Goal: Task Accomplishment & Management: Complete application form

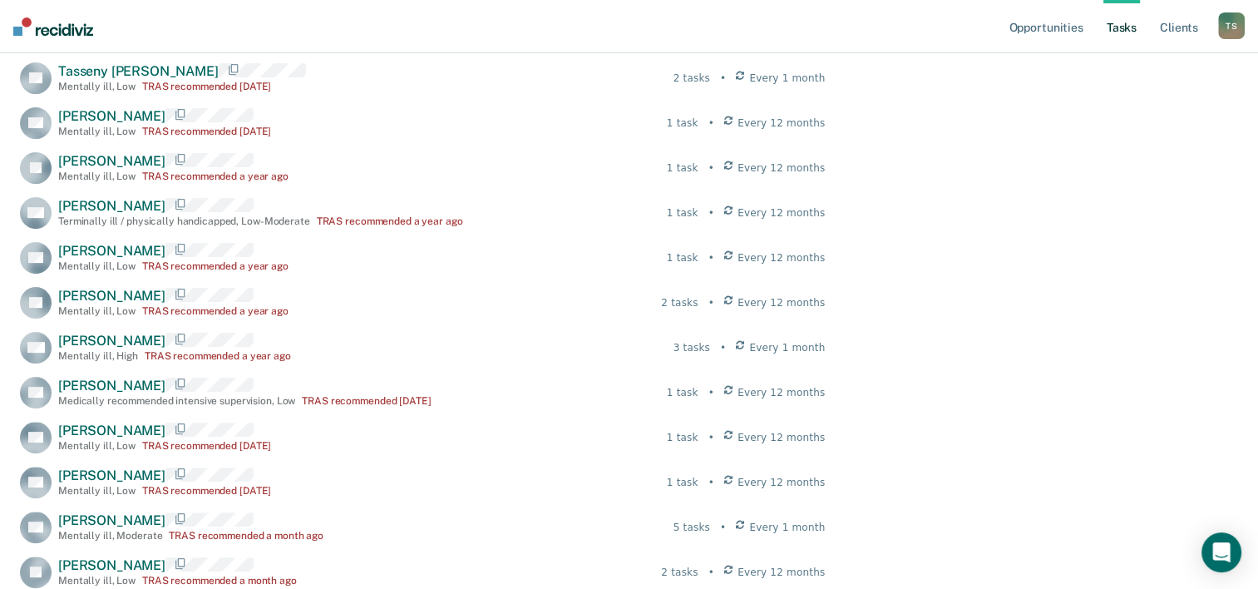
scroll to position [416, 0]
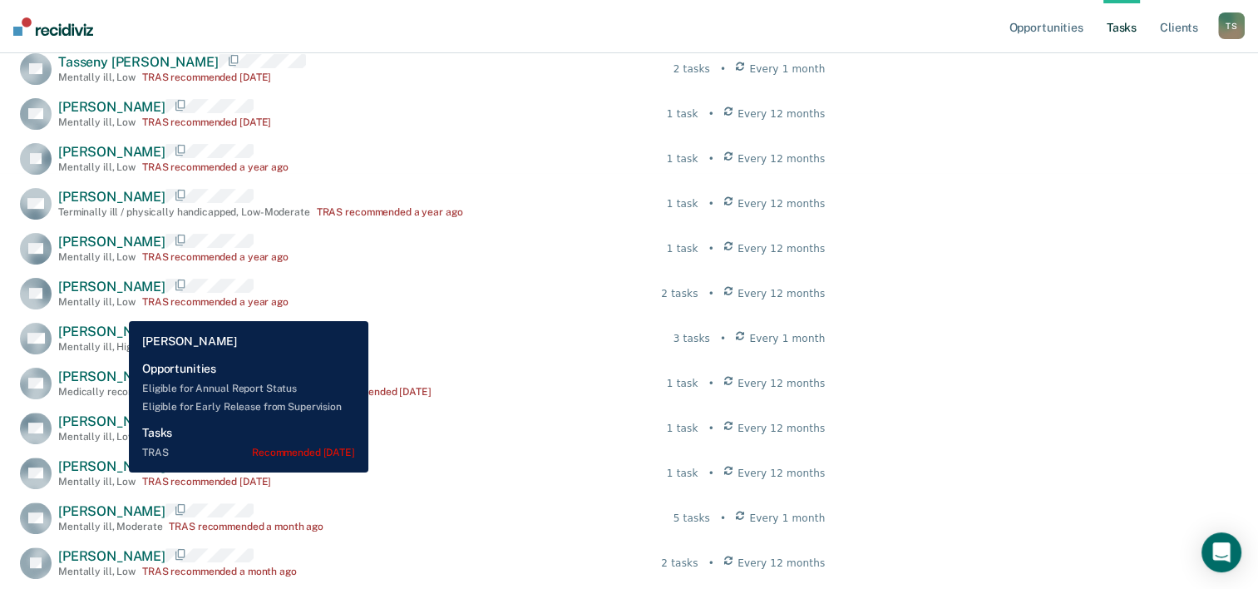
click at [116, 472] on span "Dee Rickman" at bounding box center [111, 466] width 107 height 16
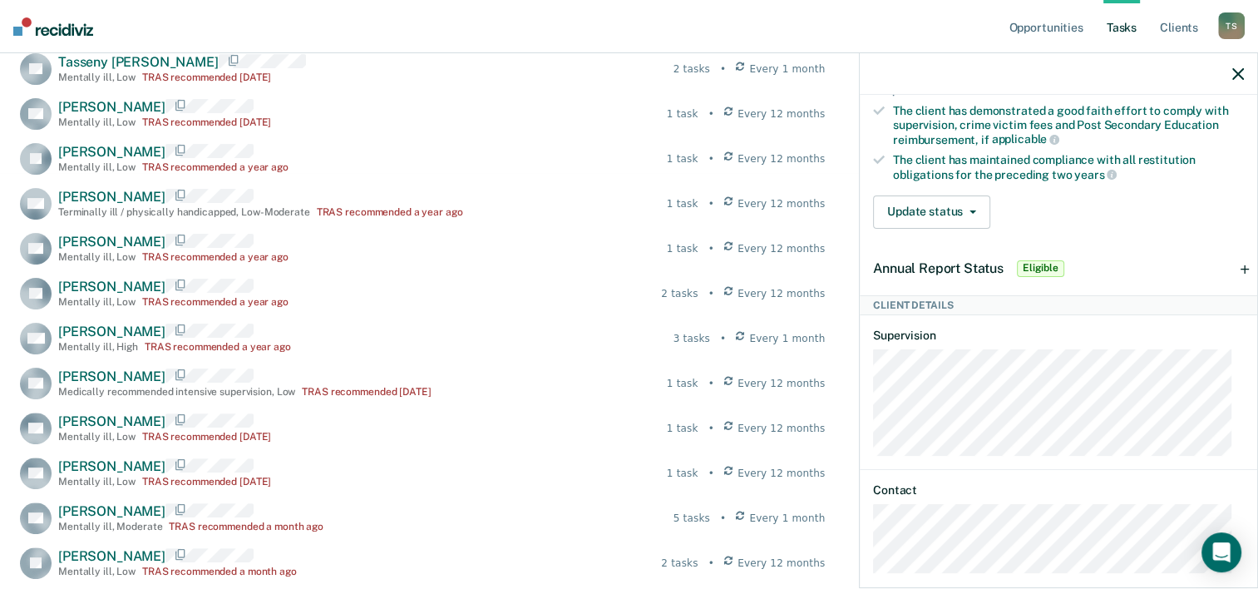
scroll to position [462, 0]
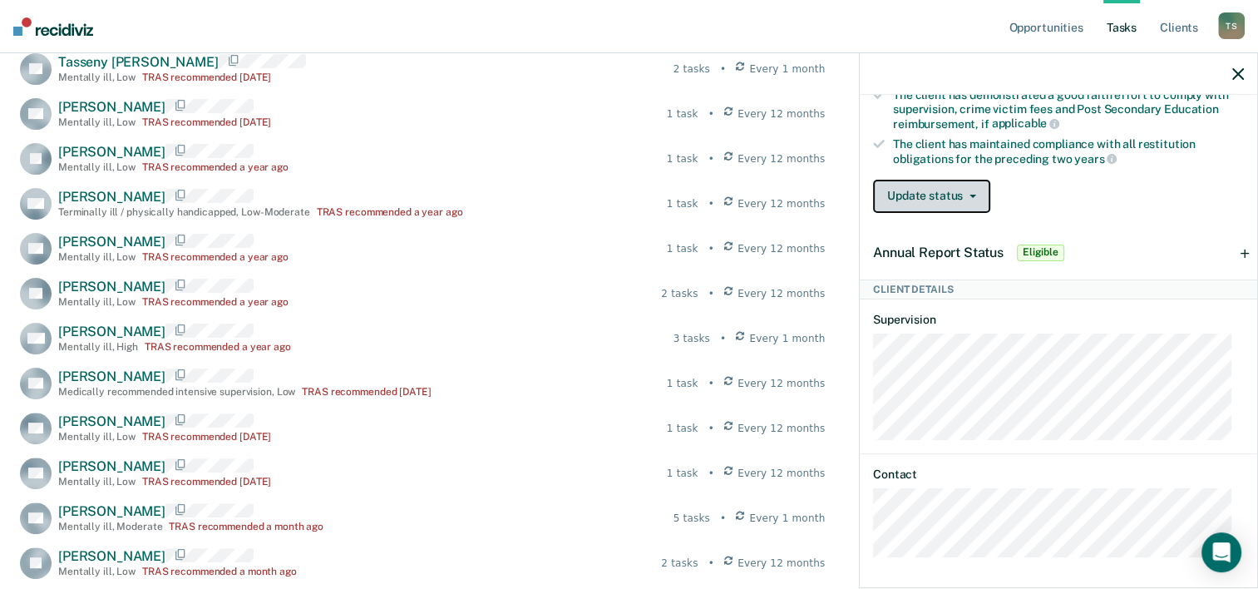
click at [973, 195] on icon "button" at bounding box center [973, 196] width 7 height 3
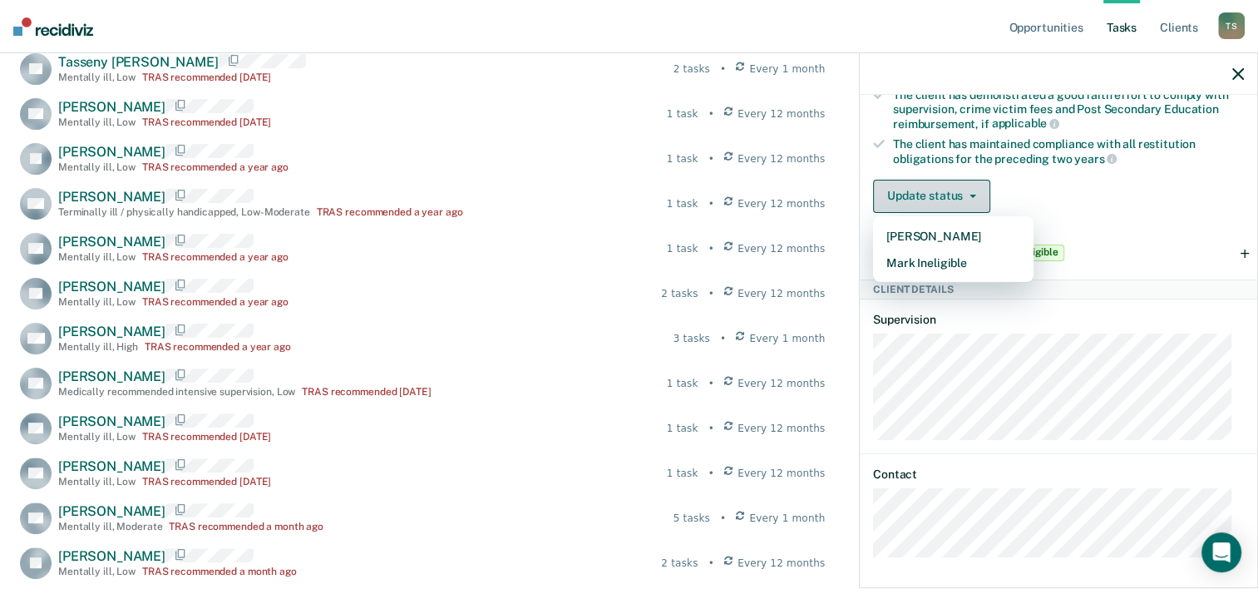
click at [974, 187] on button "Update status" at bounding box center [931, 196] width 117 height 33
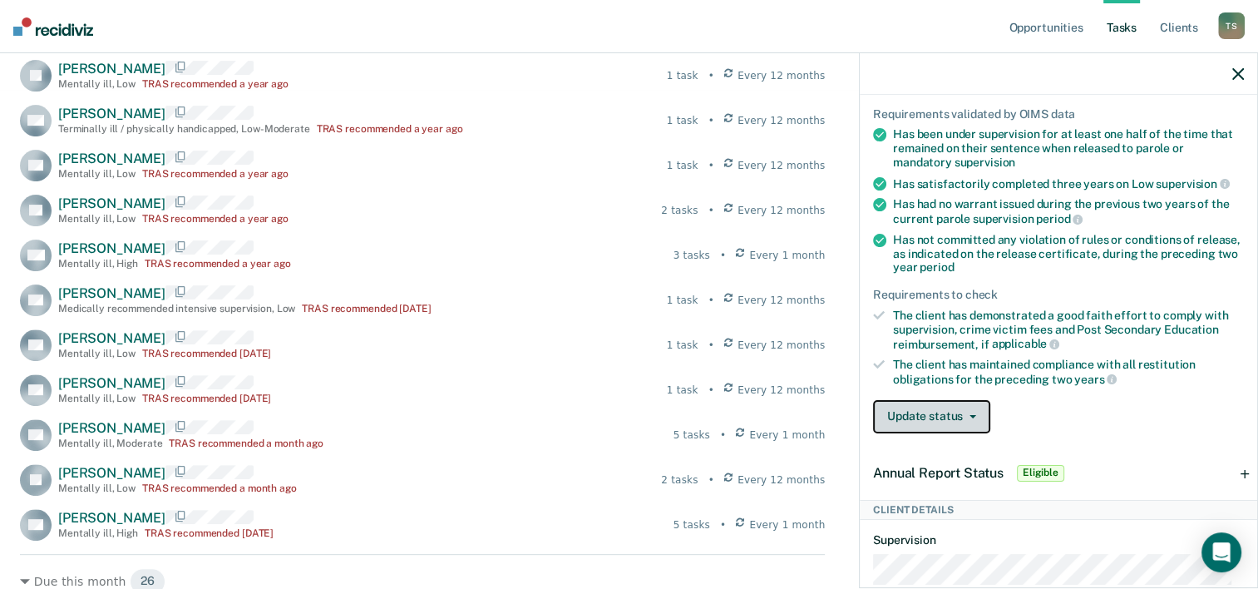
scroll to position [0, 0]
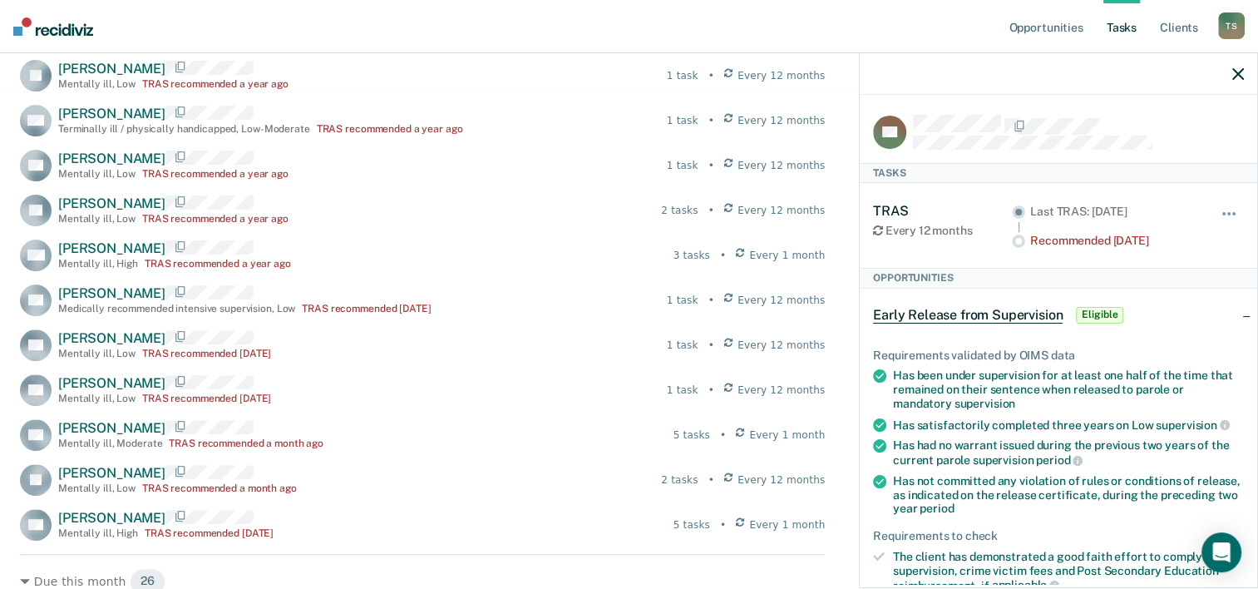
click at [1005, 307] on span "Early Release from Supervision" at bounding box center [968, 315] width 190 height 17
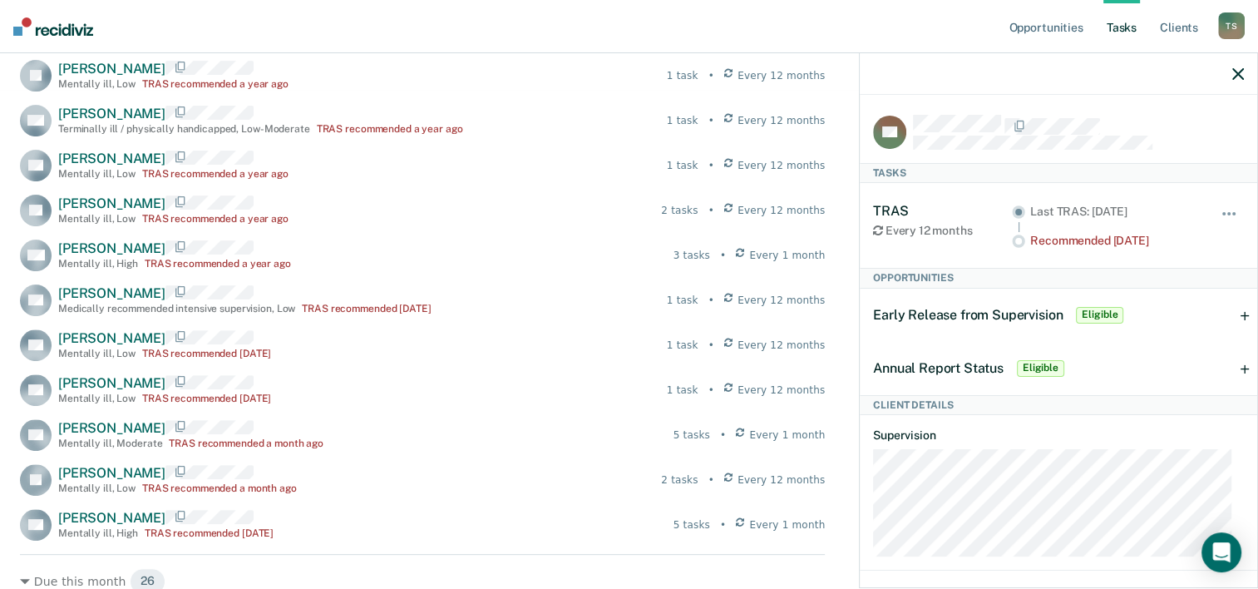
click at [946, 312] on span "Early Release from Supervision" at bounding box center [968, 315] width 190 height 16
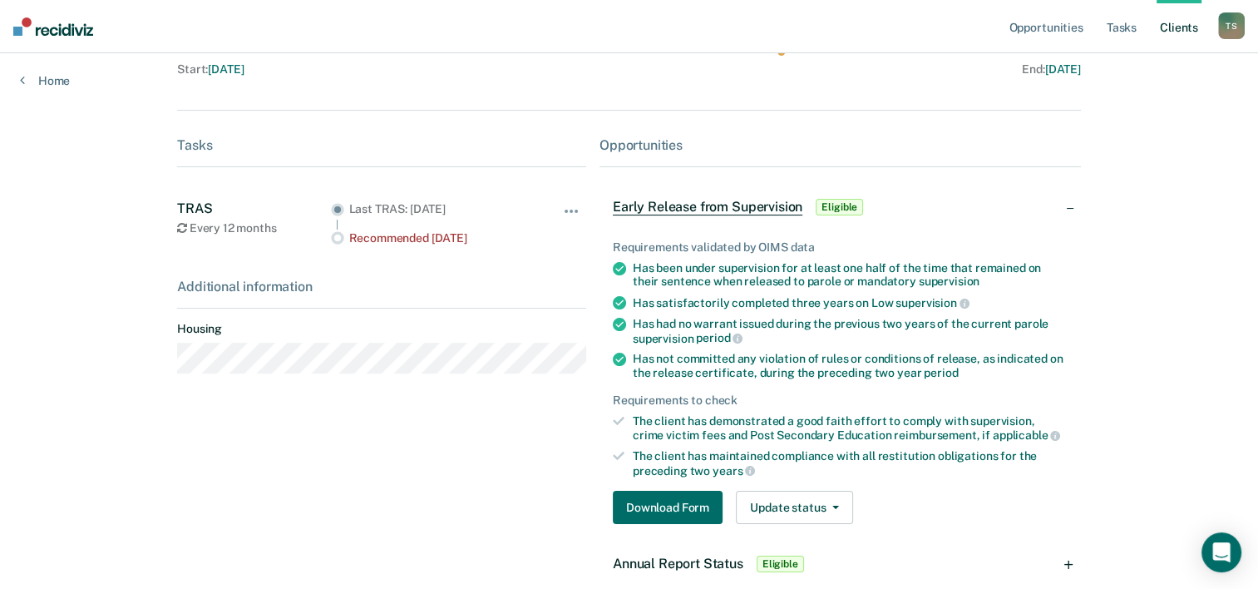
scroll to position [206, 0]
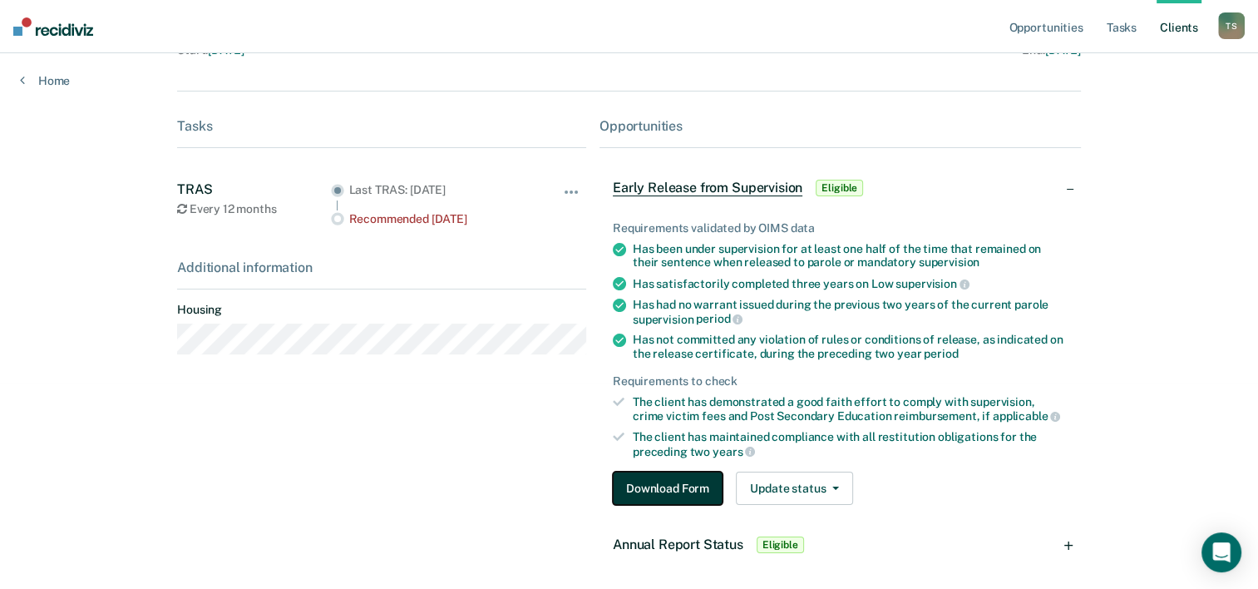
click at [676, 487] on button "Download Form" at bounding box center [668, 488] width 110 height 33
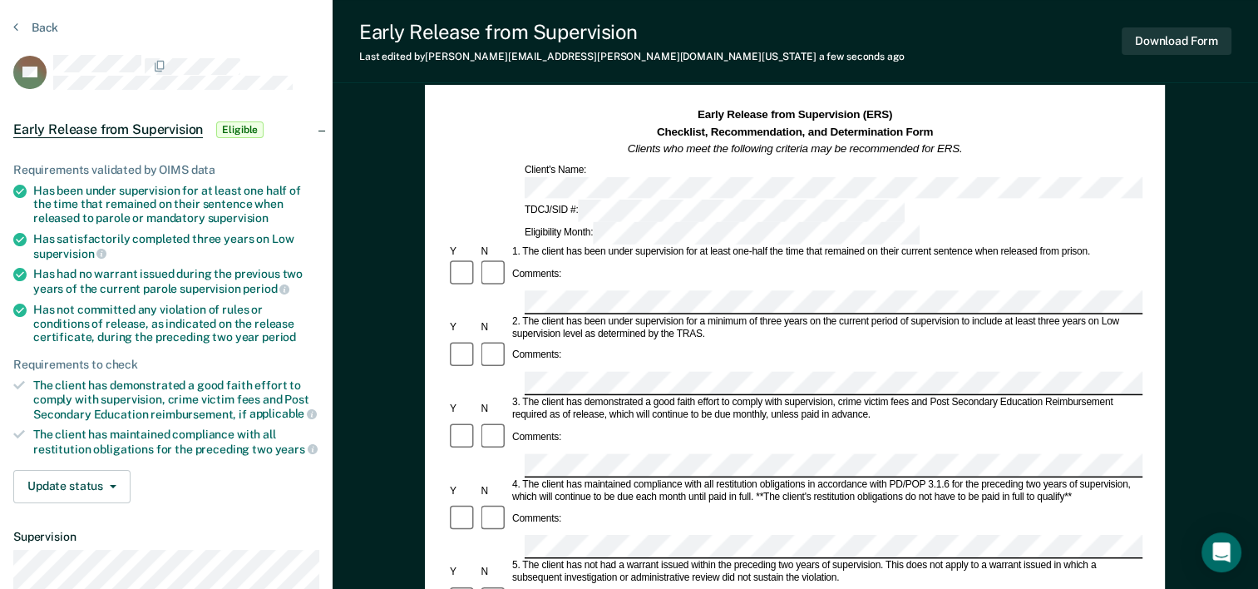
scroll to position [83, 0]
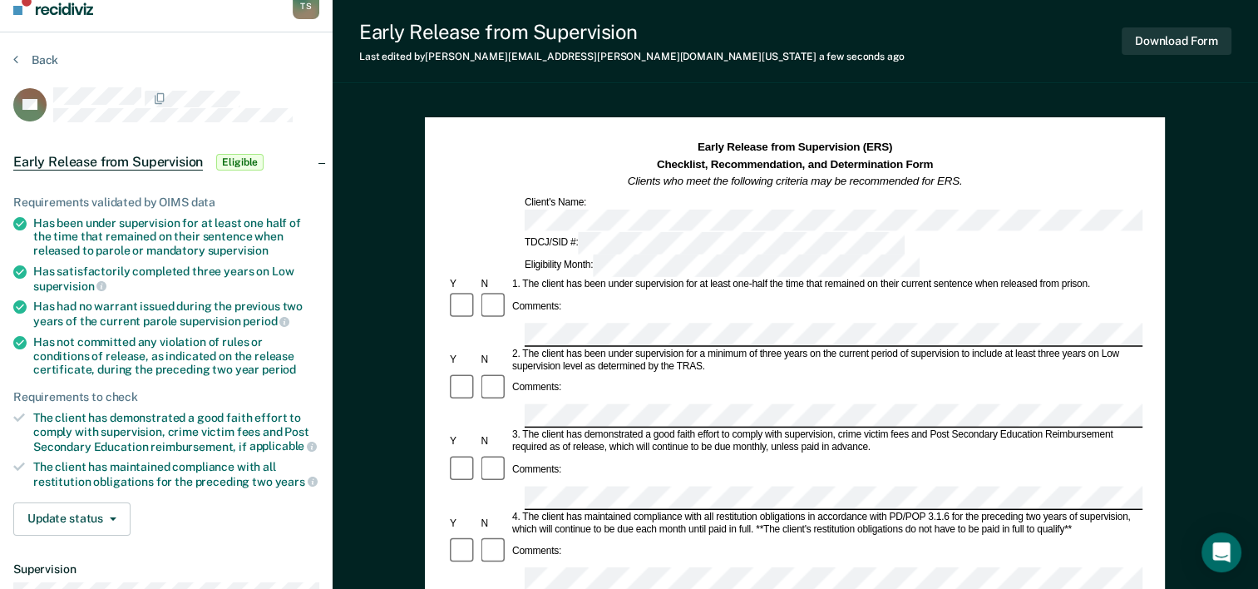
scroll to position [0, 0]
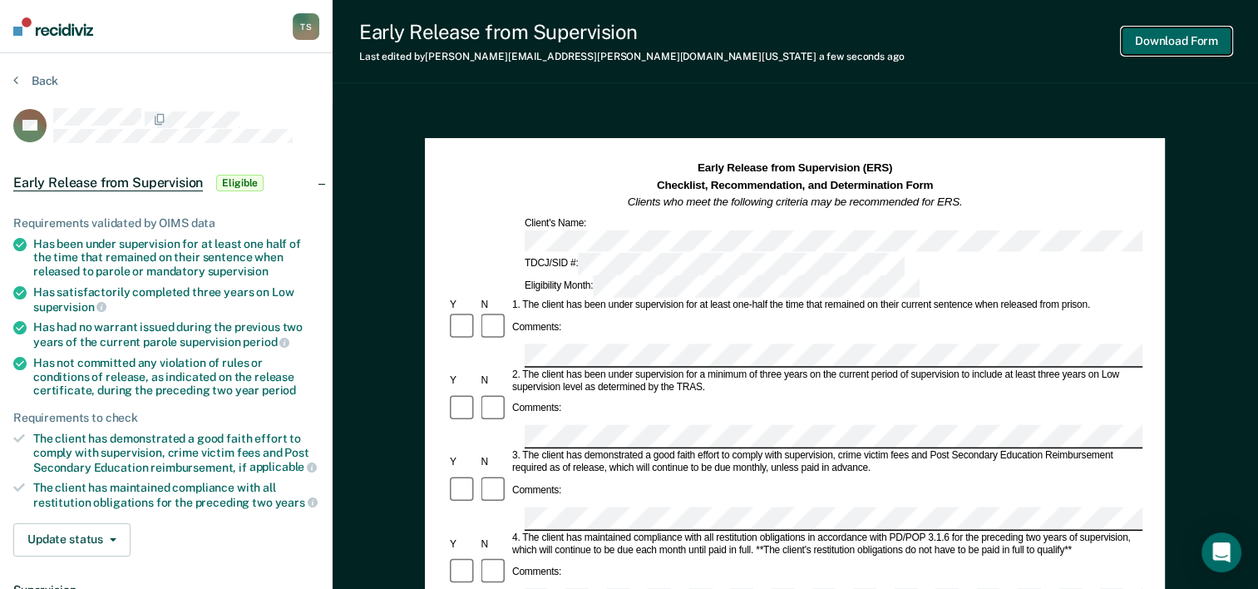
click at [1173, 50] on button "Download Form" at bounding box center [1177, 40] width 110 height 27
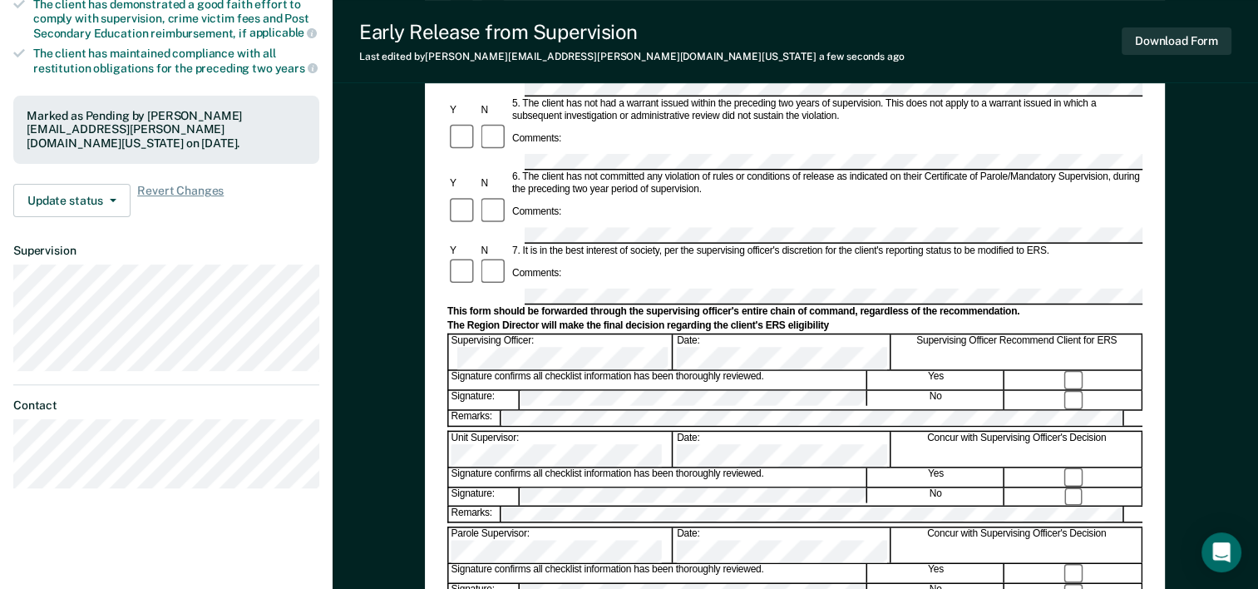
scroll to position [310, 0]
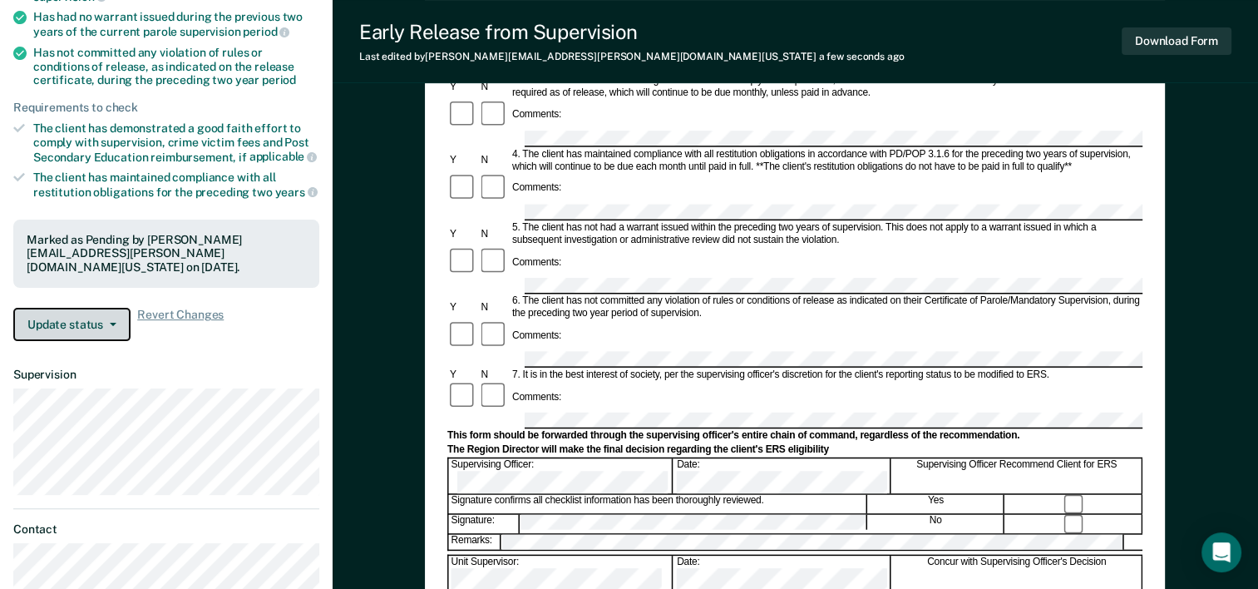
click at [106, 313] on button "Update status" at bounding box center [71, 324] width 117 height 33
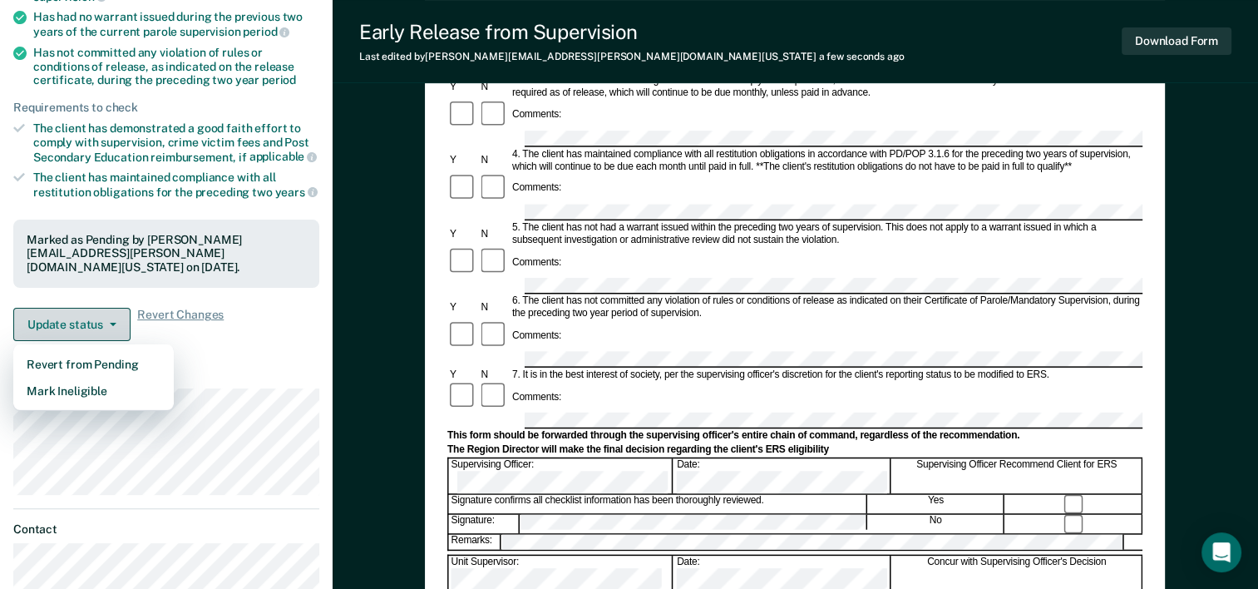
click at [106, 313] on button "Update status" at bounding box center [71, 324] width 117 height 33
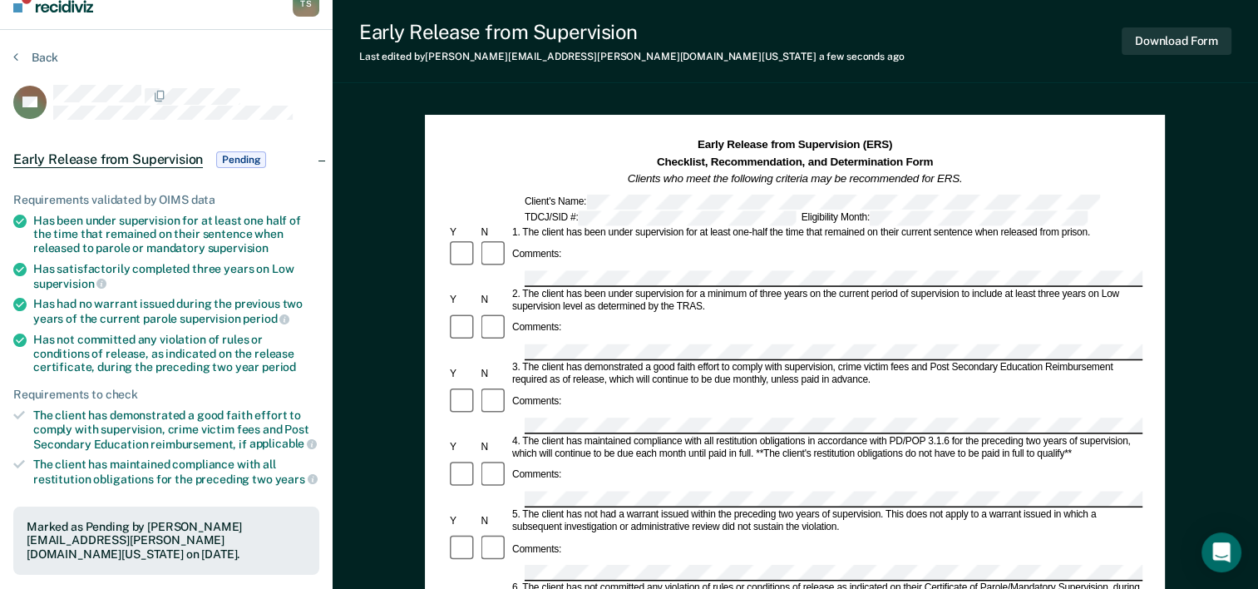
scroll to position [0, 0]
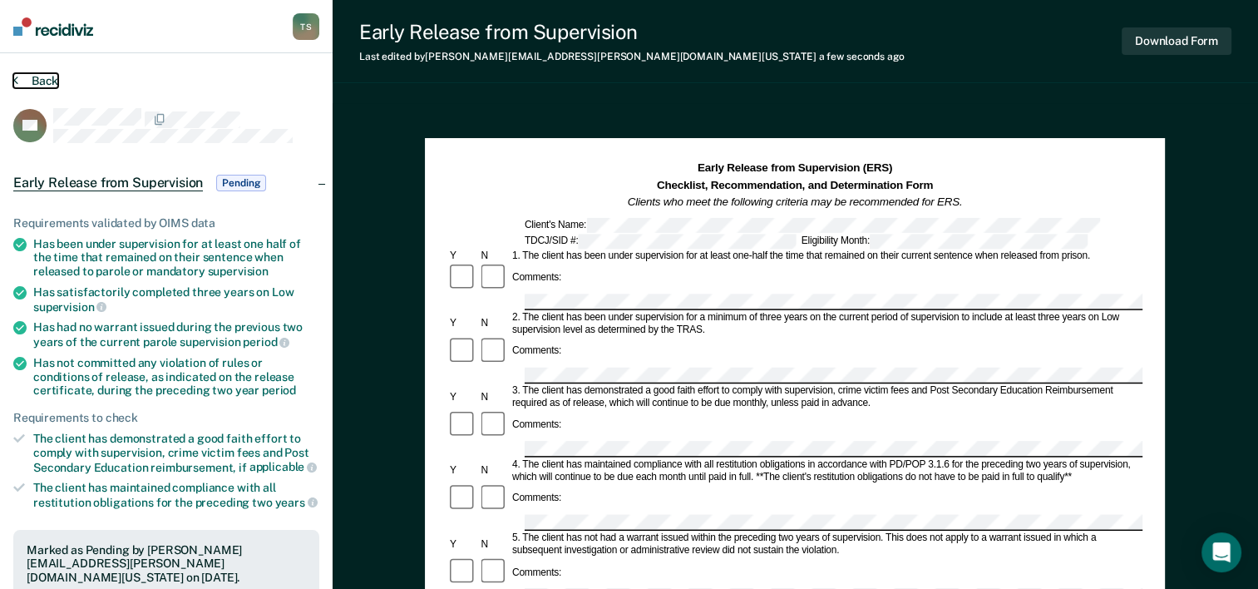
click at [27, 76] on button "Back" at bounding box center [35, 80] width 45 height 15
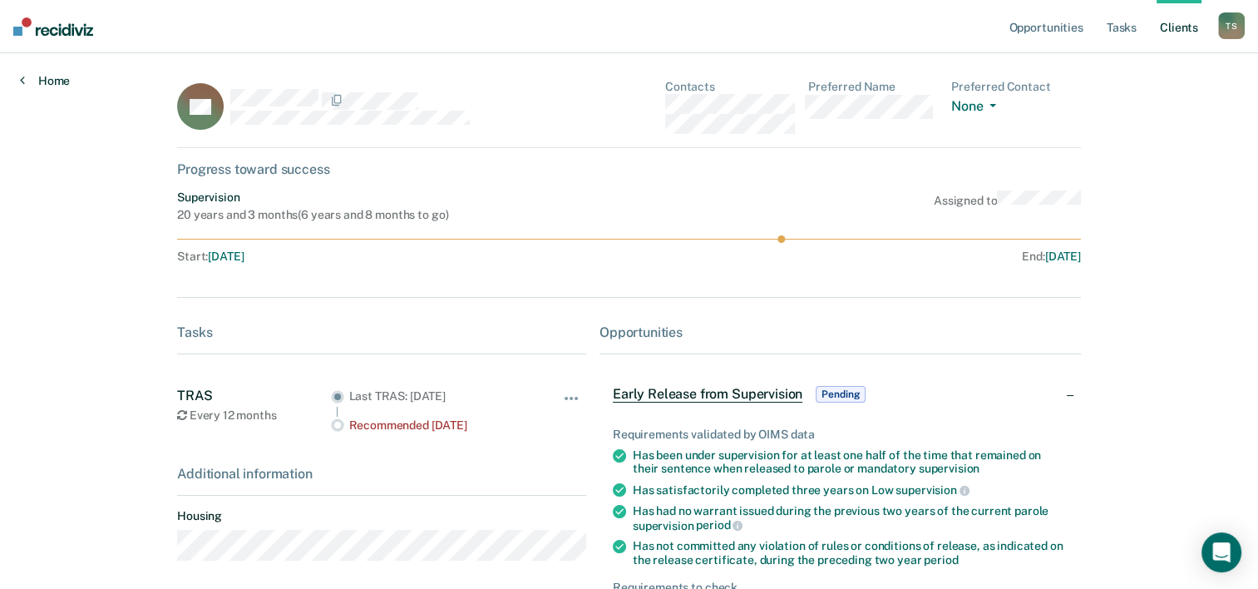
click at [56, 81] on link "Home" at bounding box center [45, 80] width 50 height 15
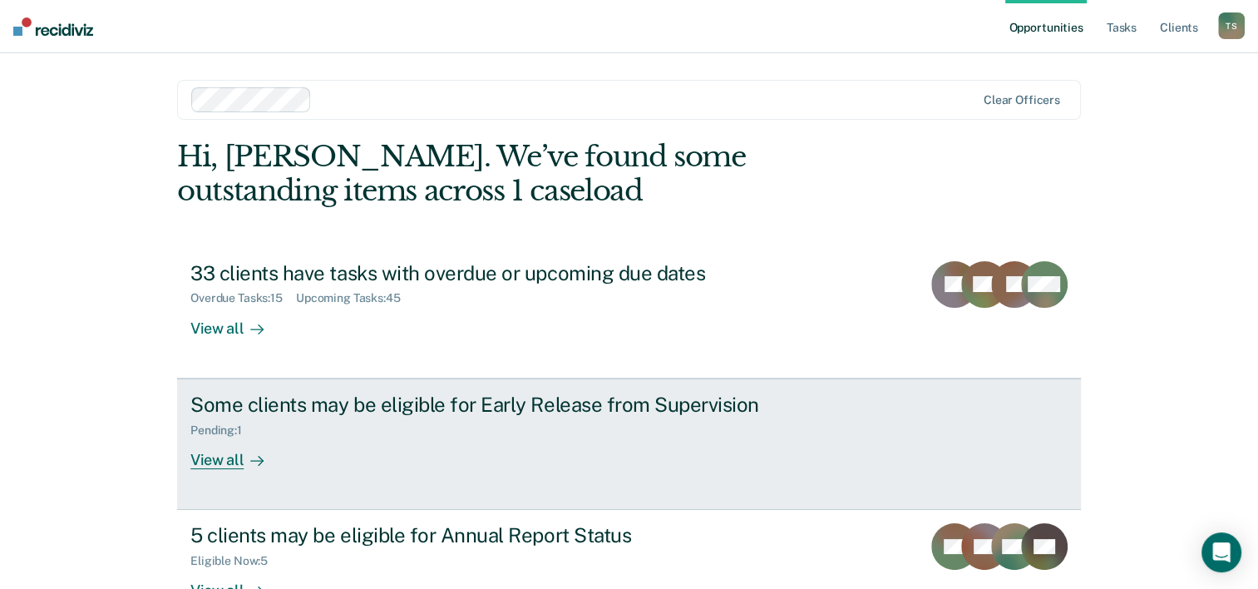
click at [244, 457] on div at bounding box center [254, 459] width 20 height 19
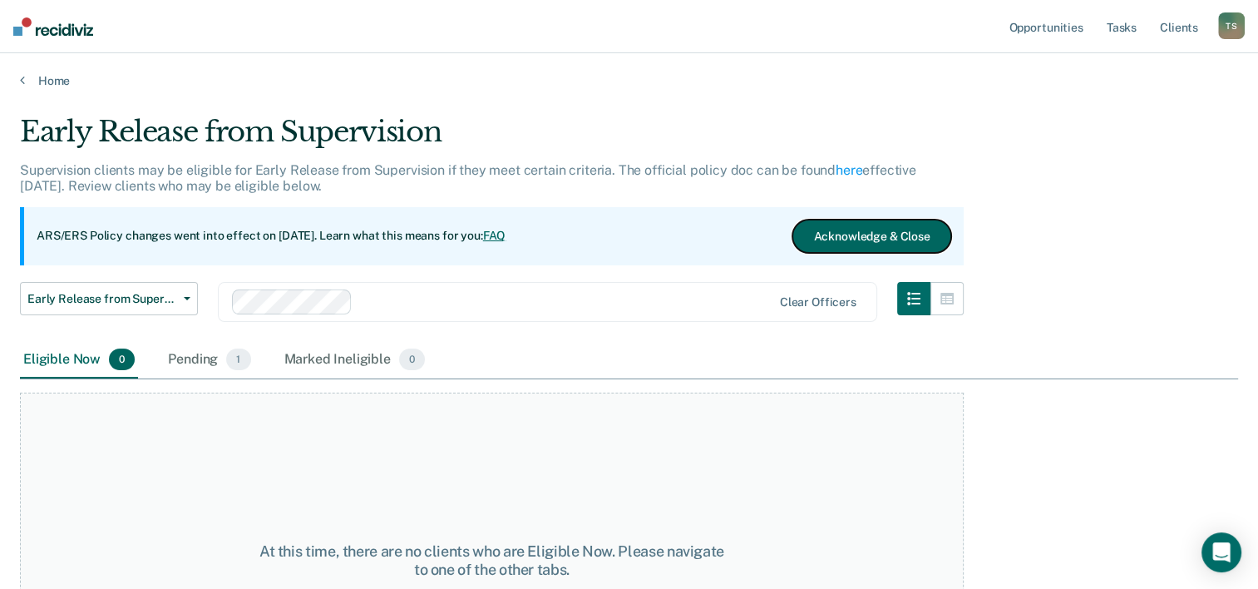
click at [917, 247] on button "Acknowledge & Close" at bounding box center [872, 236] width 158 height 33
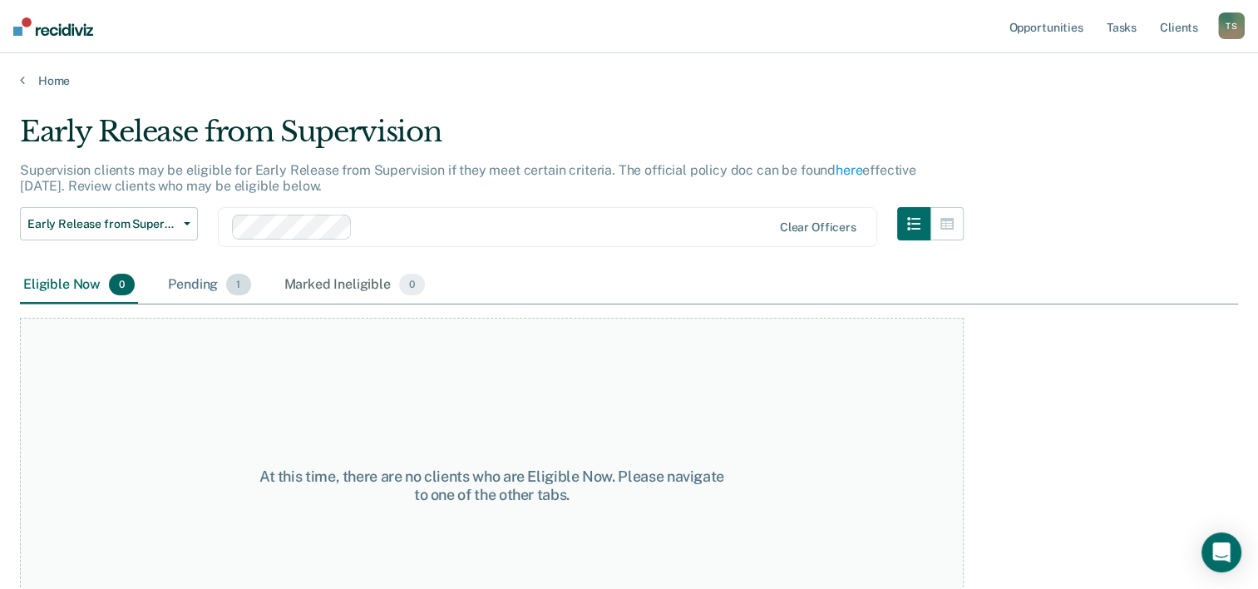
click at [216, 284] on div "Pending 1" at bounding box center [209, 285] width 89 height 37
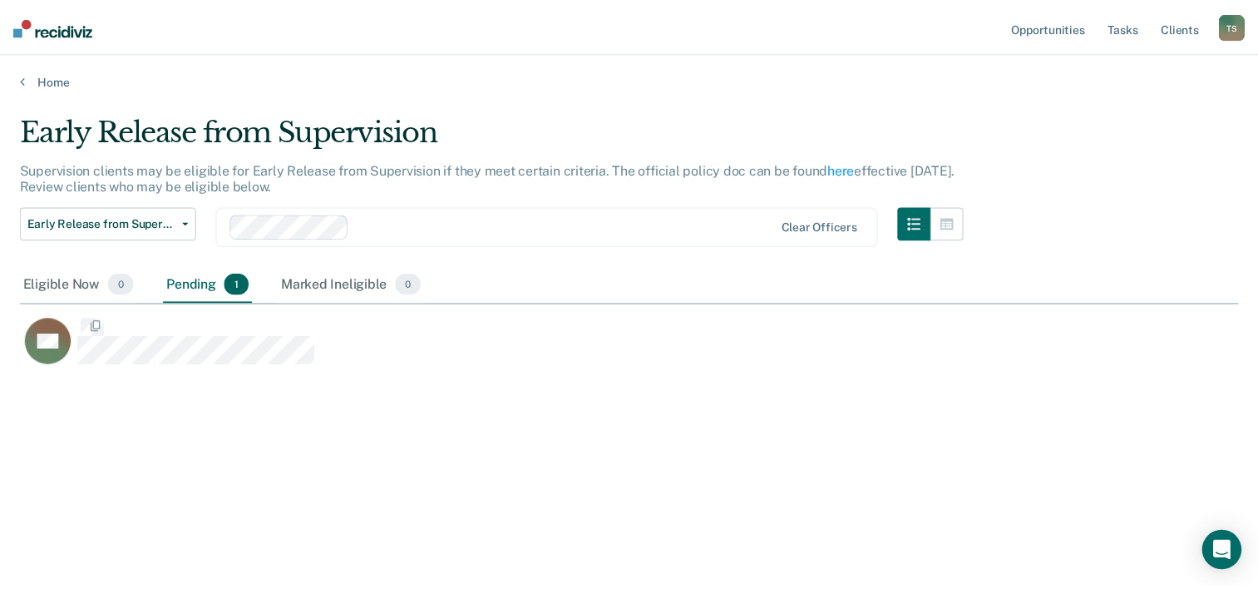
scroll to position [336, 1217]
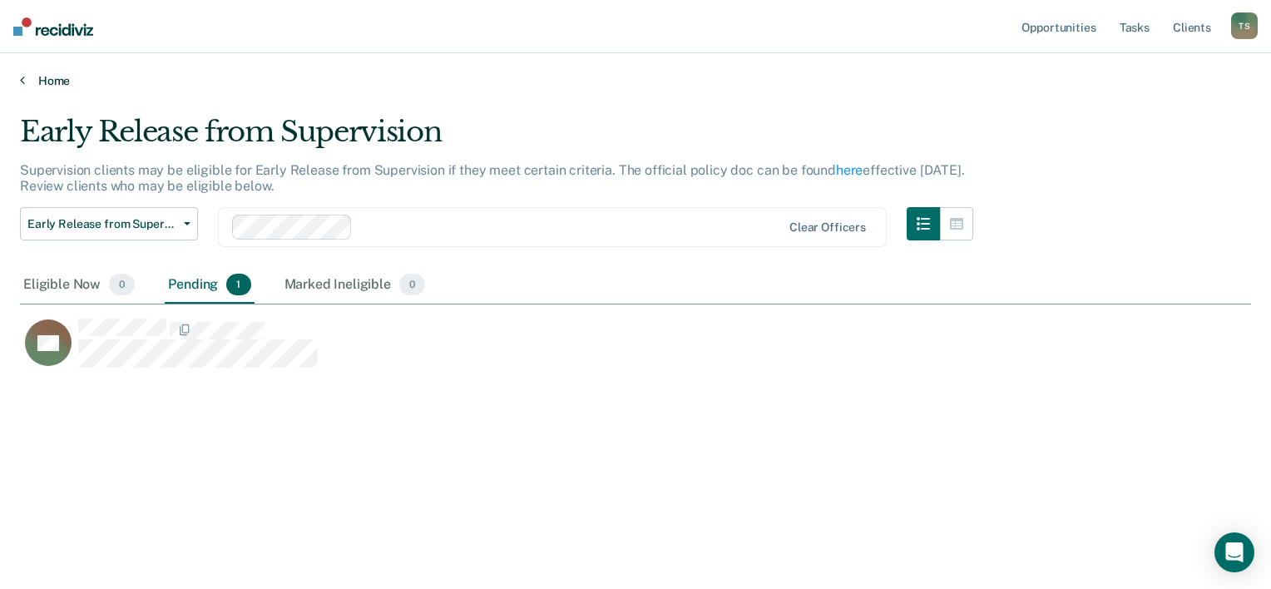
click at [50, 82] on link "Home" at bounding box center [635, 80] width 1231 height 15
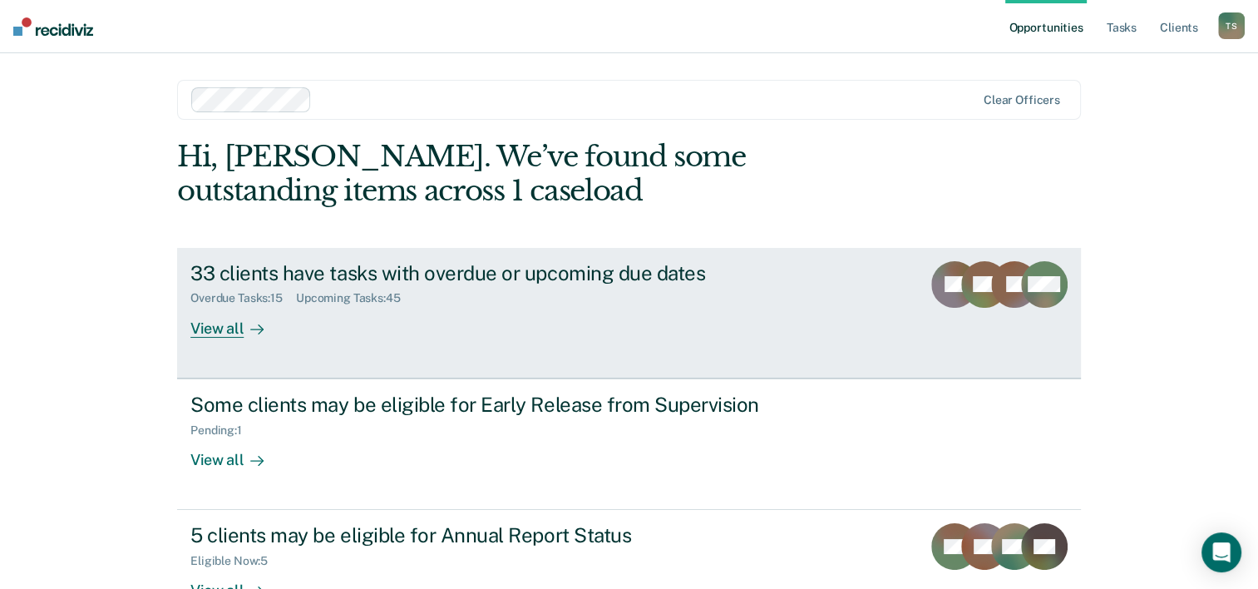
click at [223, 327] on div "View all" at bounding box center [236, 321] width 93 height 32
